Goal: Find specific page/section: Find specific page/section

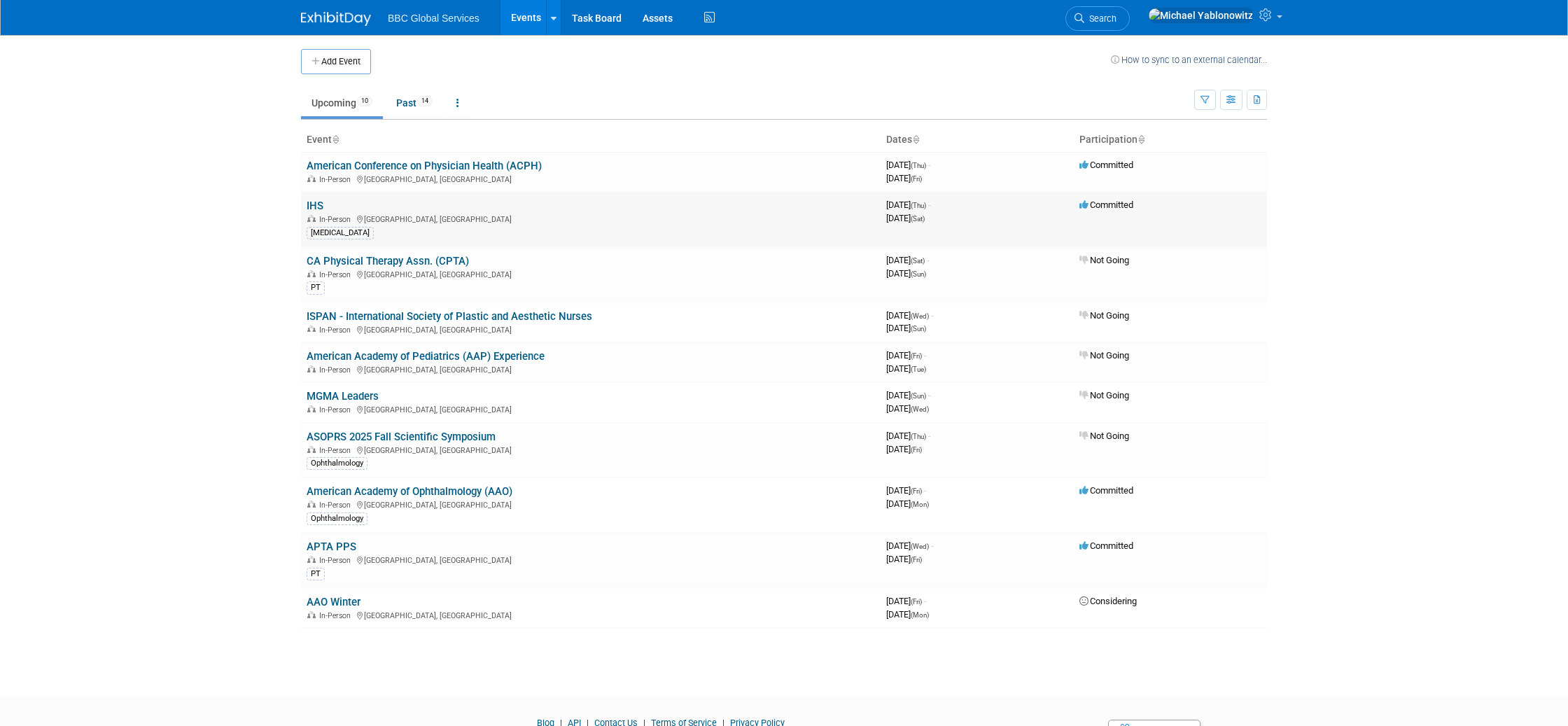
click at [318, 205] on link "IHS" at bounding box center [314, 205] width 17 height 12
